Goal: Task Accomplishment & Management: Use online tool/utility

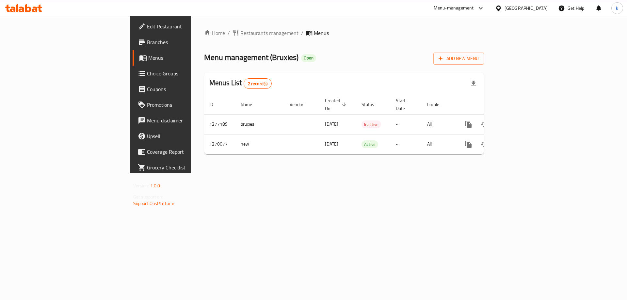
click at [133, 79] on link "Choice Groups" at bounding box center [184, 74] width 102 height 16
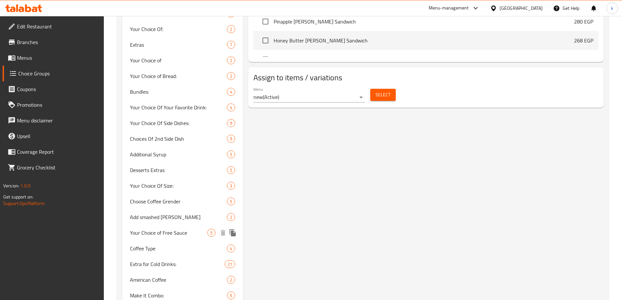
scroll to position [478, 0]
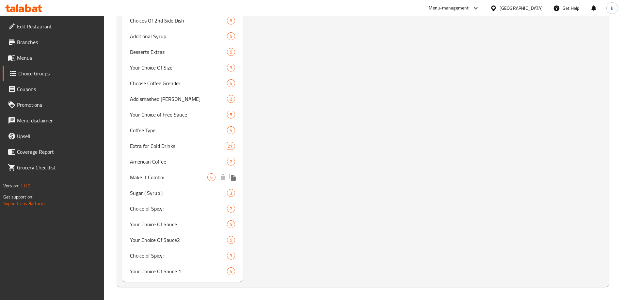
click at [171, 178] on span "Make It Combo:" at bounding box center [169, 178] width 78 height 8
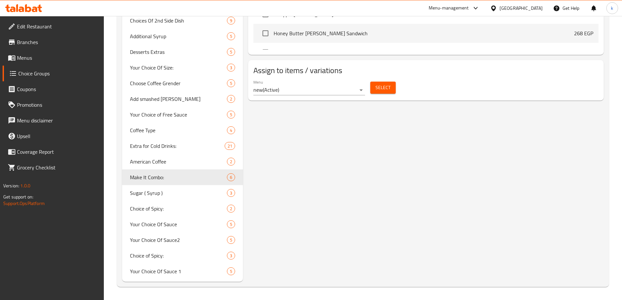
type input "Make It Combo:"
type input "اجعلها كومبو:"
type input "0"
click at [164, 98] on span "Add smashed [PERSON_NAME]" at bounding box center [169, 99] width 78 height 8
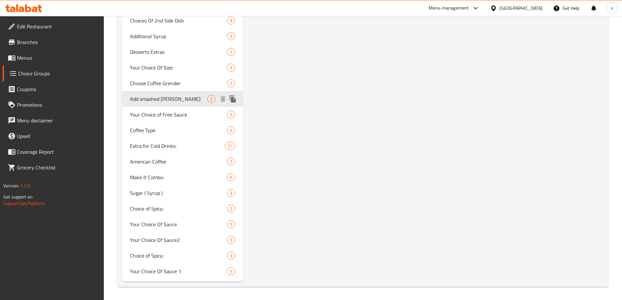
type input "Add smashed [PERSON_NAME]"
type input "أضف شريحة سماشد"
type input "2"
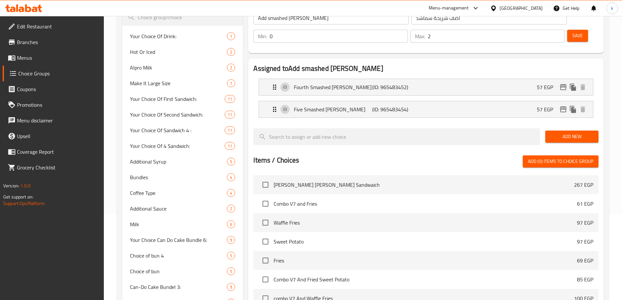
scroll to position [0, 0]
